Goal: Find specific page/section: Find specific page/section

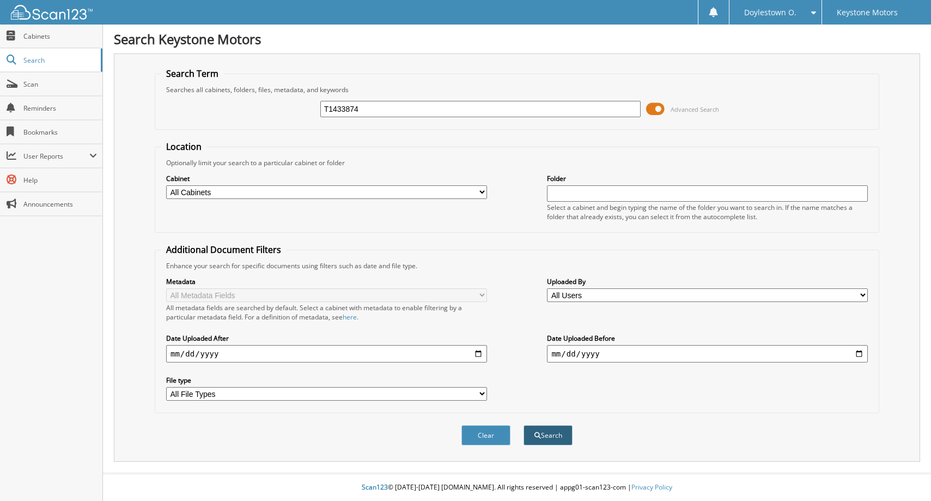
type input "T1433874"
click at [534, 428] on button "Search" at bounding box center [548, 435] width 49 height 20
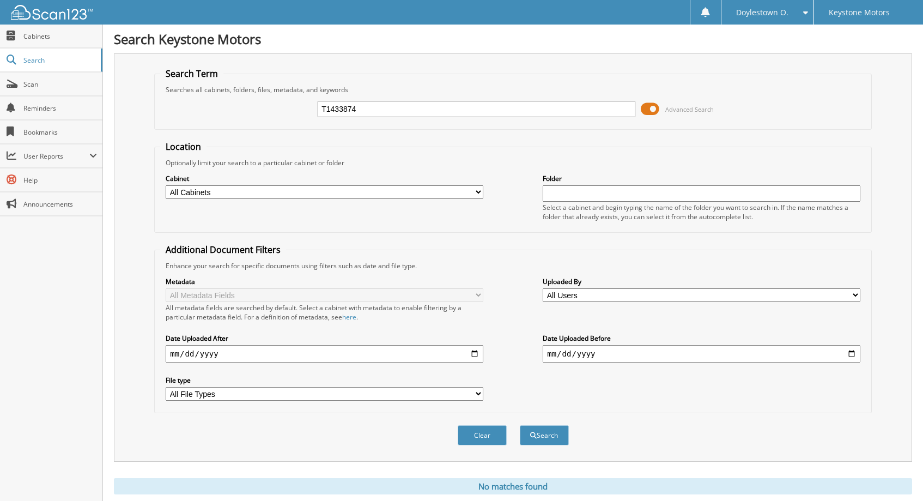
click at [342, 103] on input "T1433874" at bounding box center [477, 109] width 318 height 16
type input "DANESE"
click at [520, 425] on button "Search" at bounding box center [544, 435] width 49 height 20
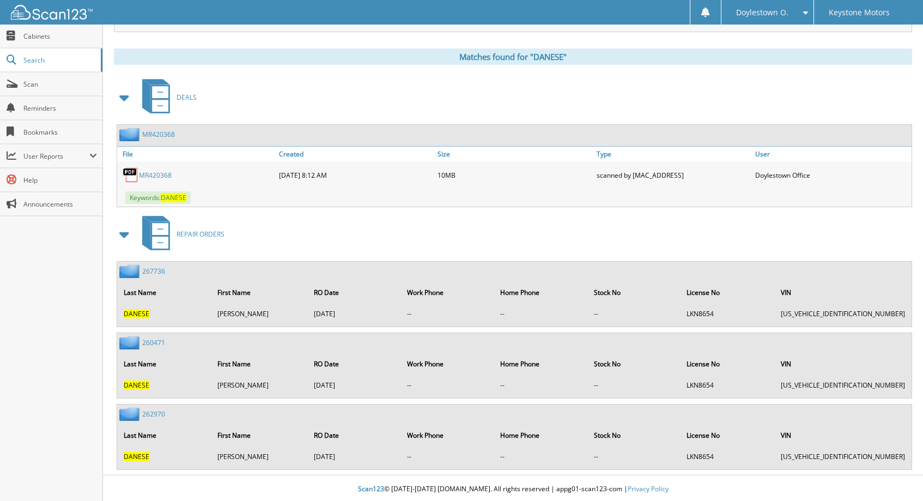
scroll to position [432, 0]
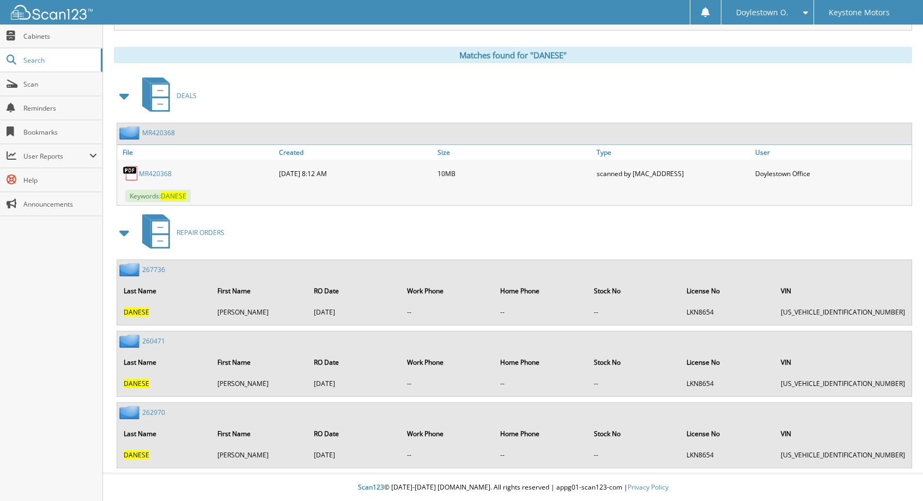
click at [151, 172] on link "MR420368" at bounding box center [155, 173] width 33 height 9
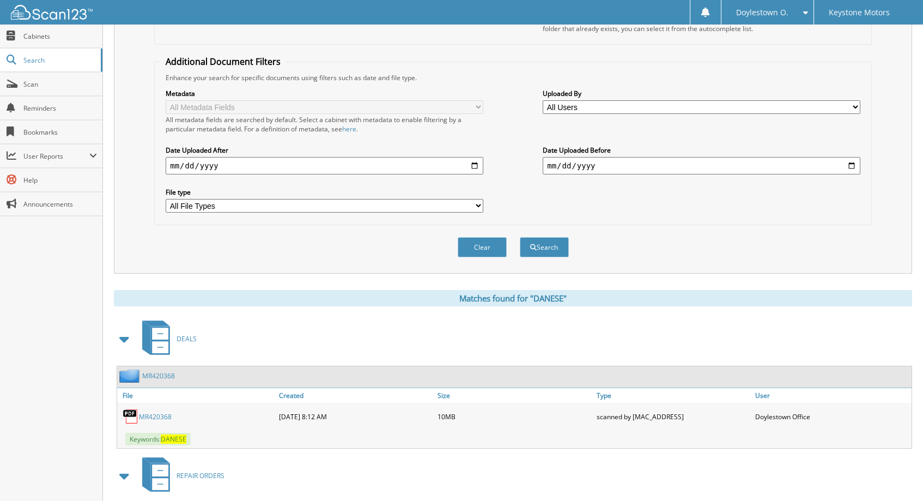
scroll to position [50, 0]
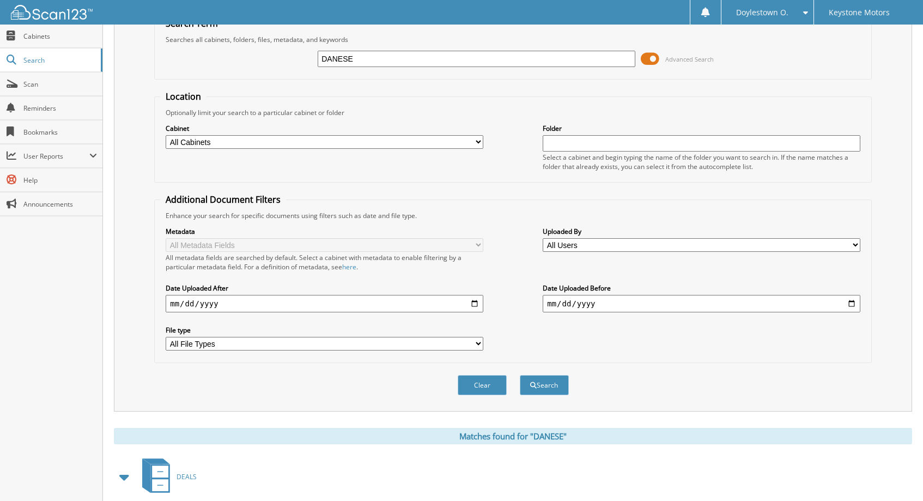
click at [348, 66] on input "DANESE" at bounding box center [477, 59] width 318 height 16
click at [346, 66] on input "DANESE" at bounding box center [477, 59] width 318 height 16
click at [52, 39] on span "Cabinets" at bounding box center [60, 36] width 74 height 9
